Goal: Task Accomplishment & Management: Manage account settings

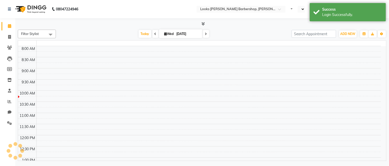
click at [198, 38] on span "[DATE]" at bounding box center [180, 33] width 43 height 9
click at [199, 27] on span at bounding box center [201, 23] width 5 height 5
select select "en"
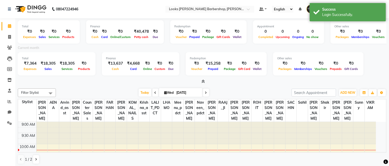
click at [194, 48] on div "Current month" at bounding box center [202, 48] width 376 height 7
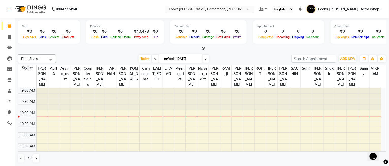
click at [253, 9] on span at bounding box center [250, 10] width 6 height 5
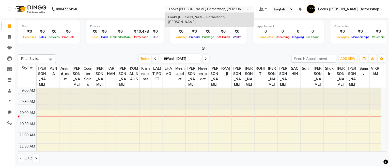
click at [381, 9] on link "Looks [PERSON_NAME] Barbershop" at bounding box center [345, 9] width 76 height 8
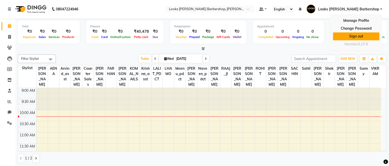
click at [358, 37] on link "Sign out" at bounding box center [356, 37] width 46 height 8
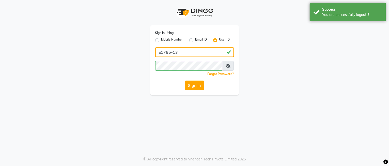
click at [200, 55] on input "E1785-13" at bounding box center [194, 52] width 79 height 10
type input "e3843-01"
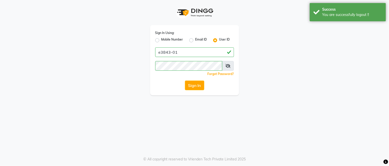
click at [192, 79] on div "Sign In Using: Mobile Number Email ID User ID e3843-01 Remember me Forgot Passw…" at bounding box center [194, 60] width 89 height 70
click at [191, 86] on button "Sign In" at bounding box center [194, 86] width 19 height 10
